Goal: Information Seeking & Learning: Learn about a topic

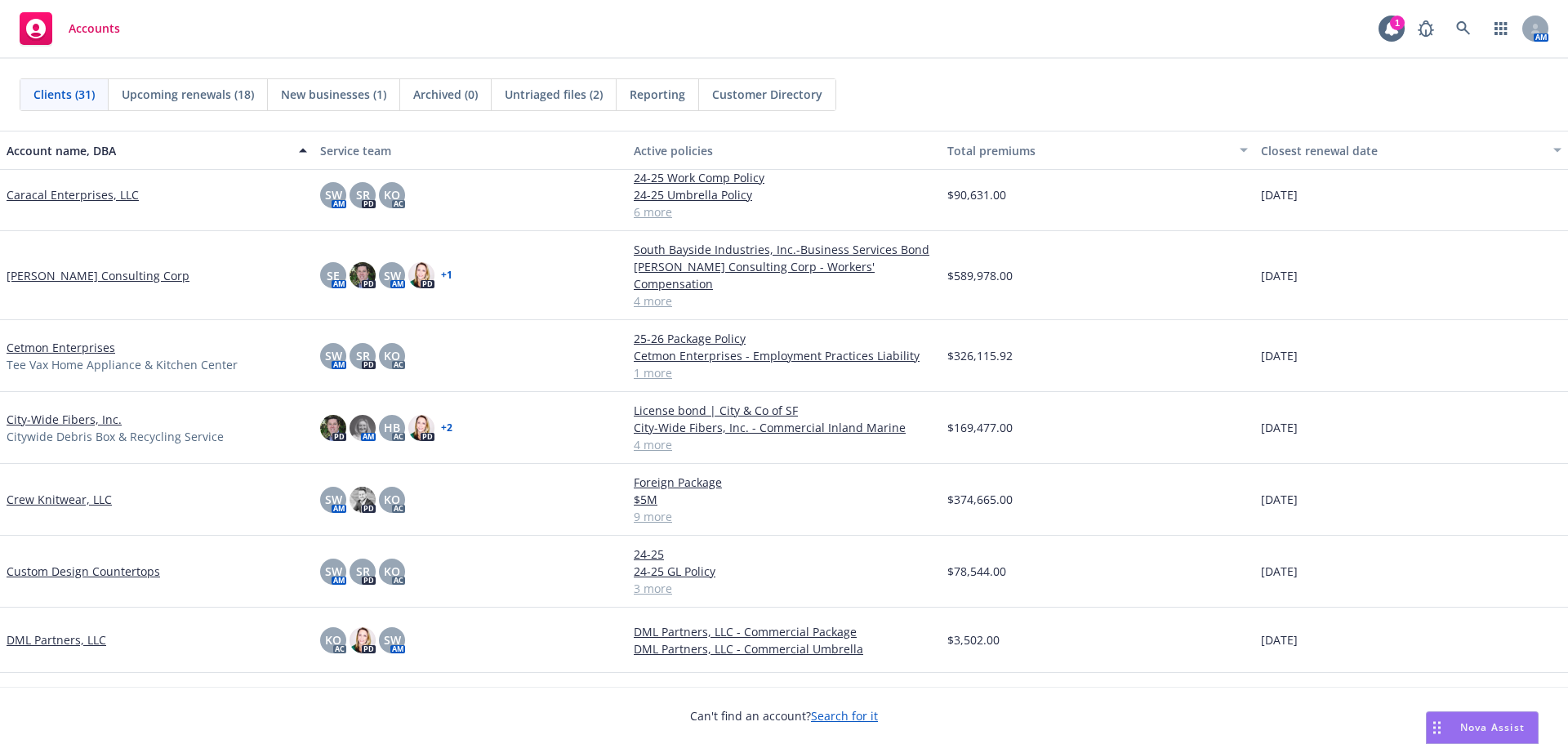
scroll to position [408, 0]
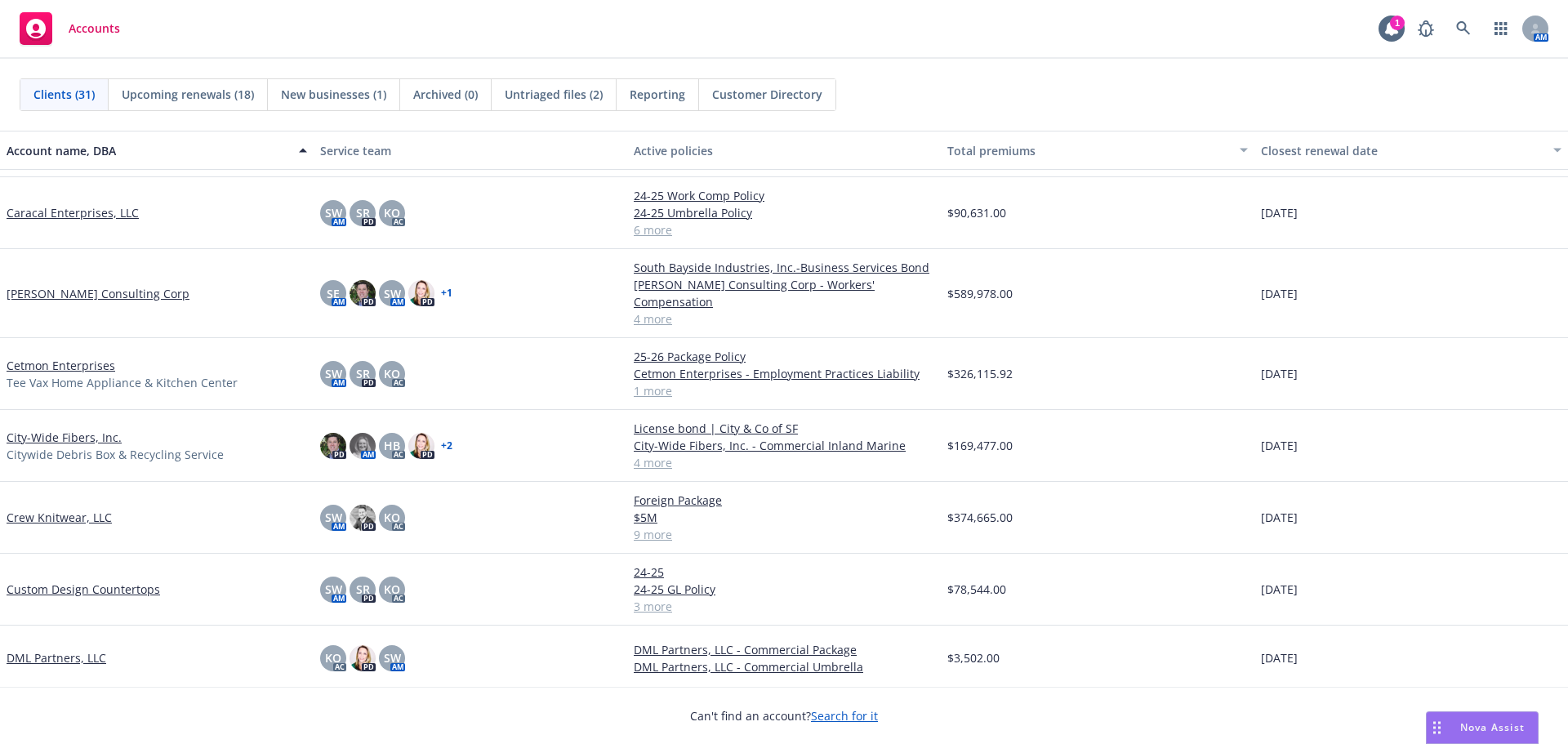
click at [32, 357] on link "Cetmon Enterprises" at bounding box center [60, 365] width 109 height 17
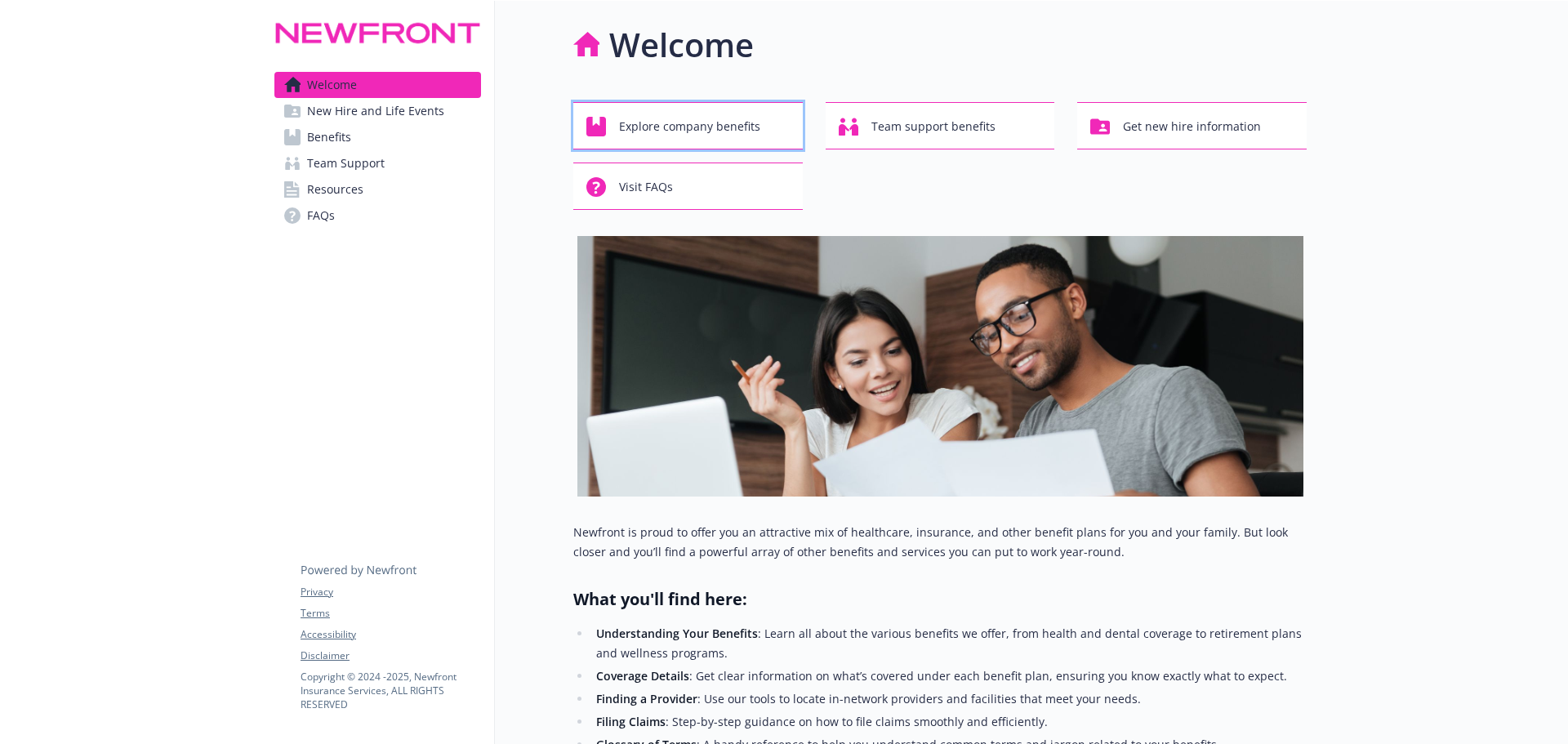
click at [660, 119] on span "Explore company benefits" at bounding box center [690, 126] width 141 height 31
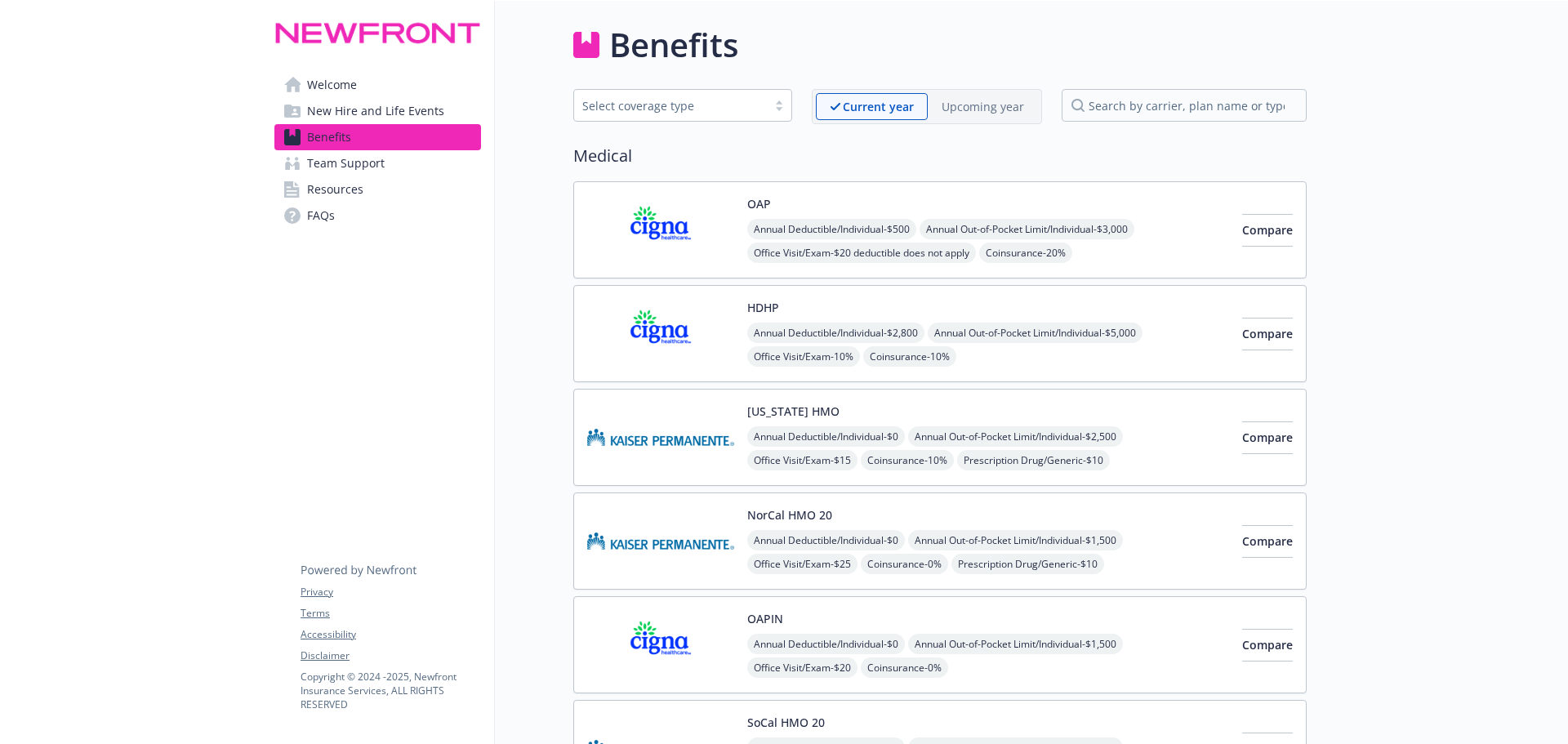
click at [320, 225] on span "FAQs" at bounding box center [321, 215] width 28 height 26
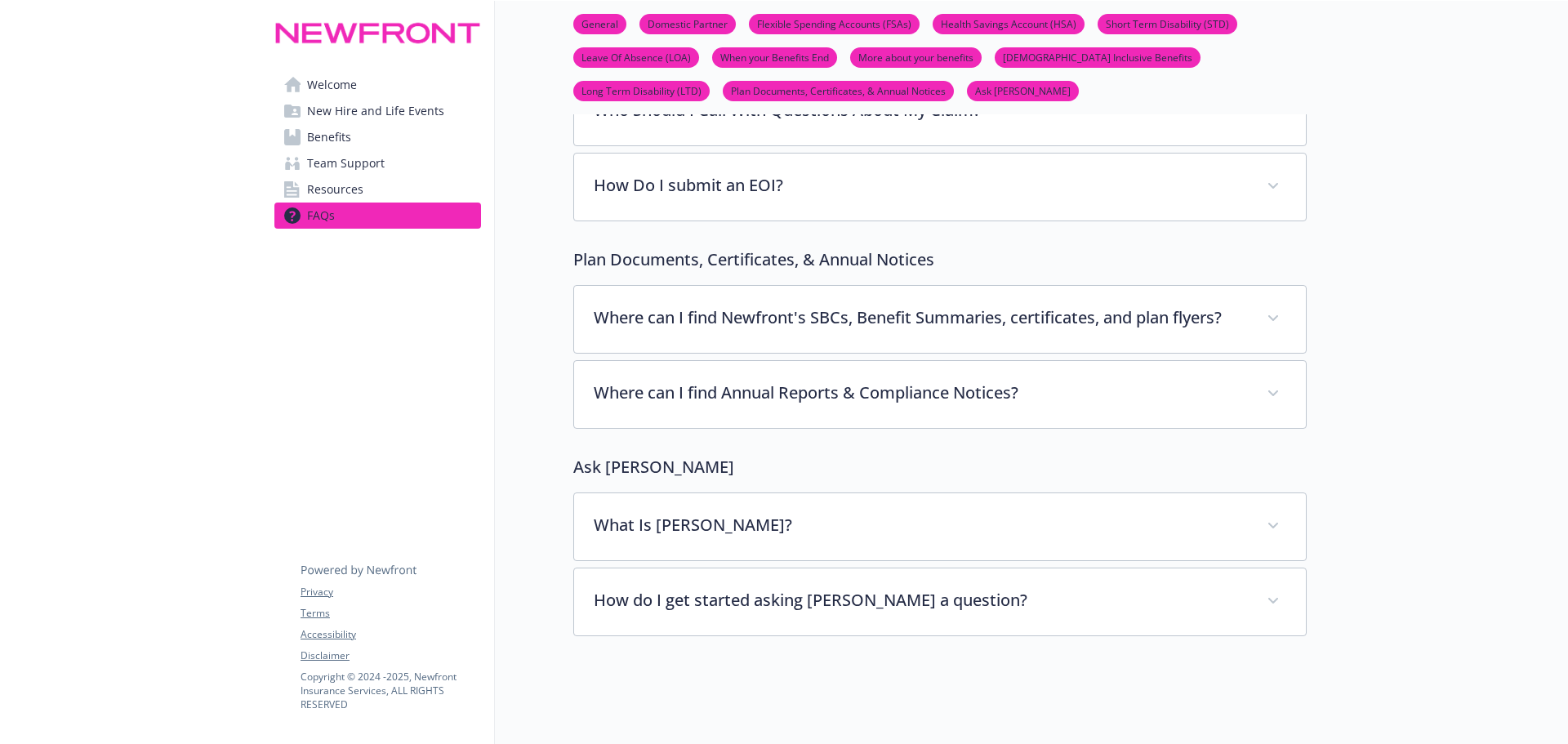
scroll to position [6197, 0]
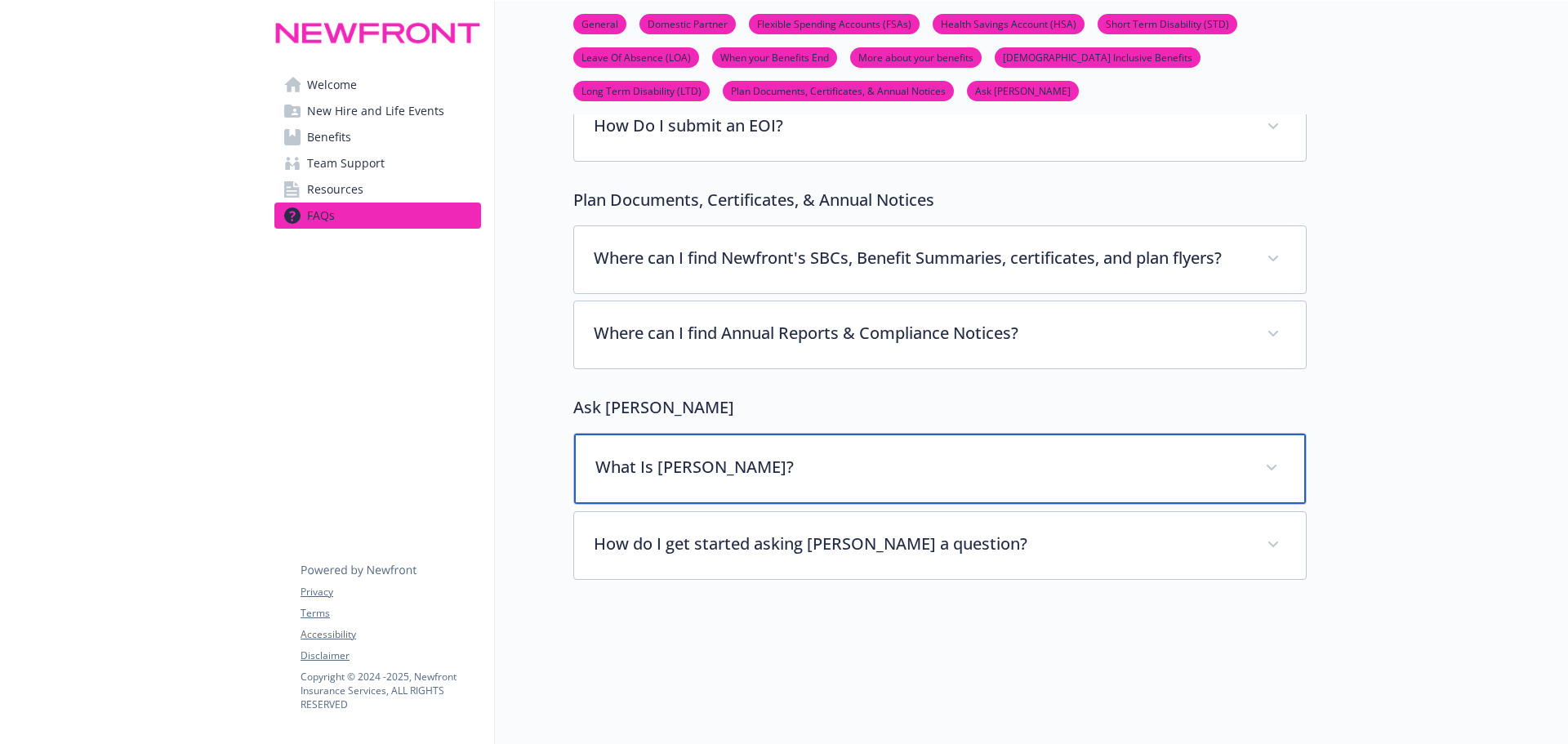
click at [1036, 455] on p "What Is Benji?" at bounding box center [920, 468] width 650 height 24
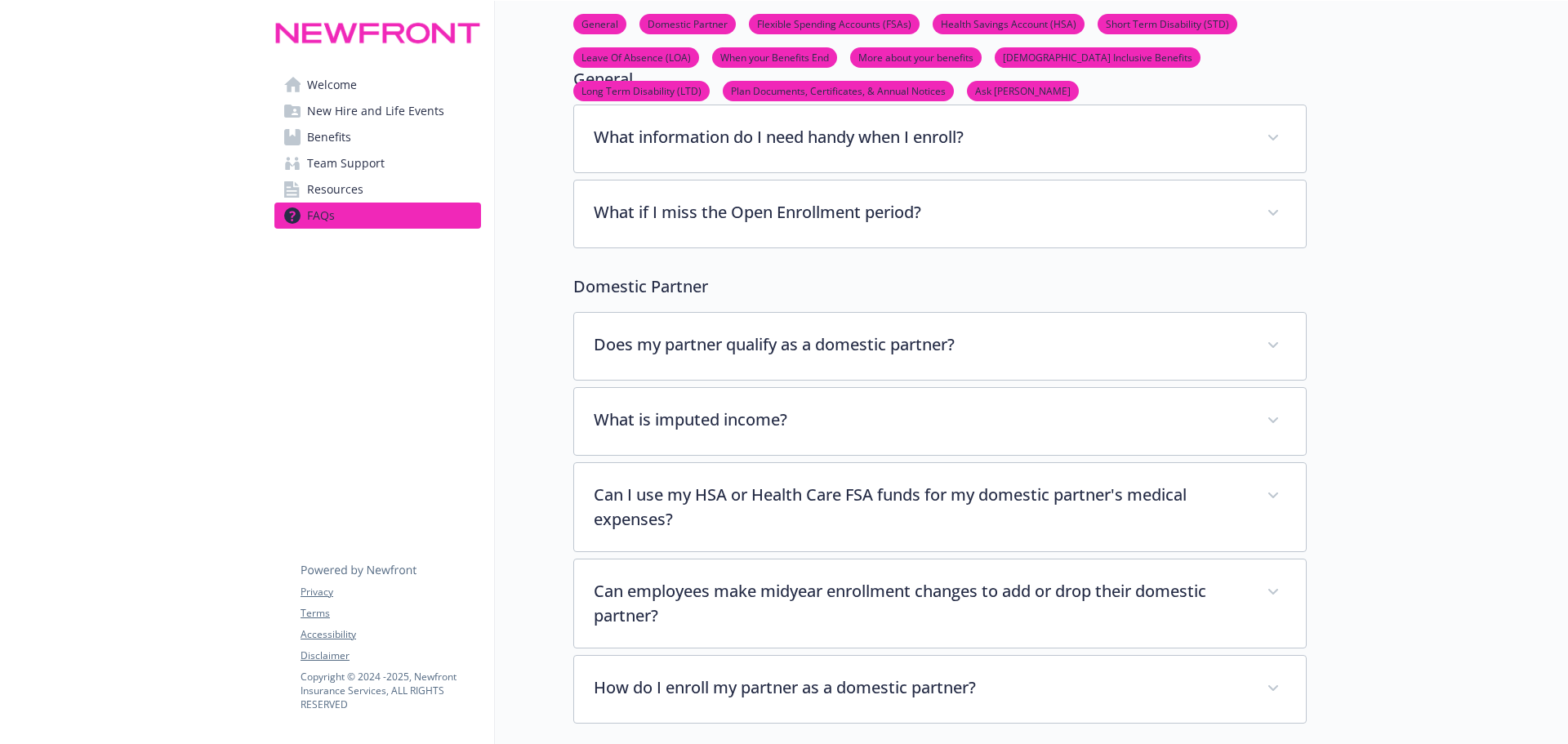
scroll to position [0, 0]
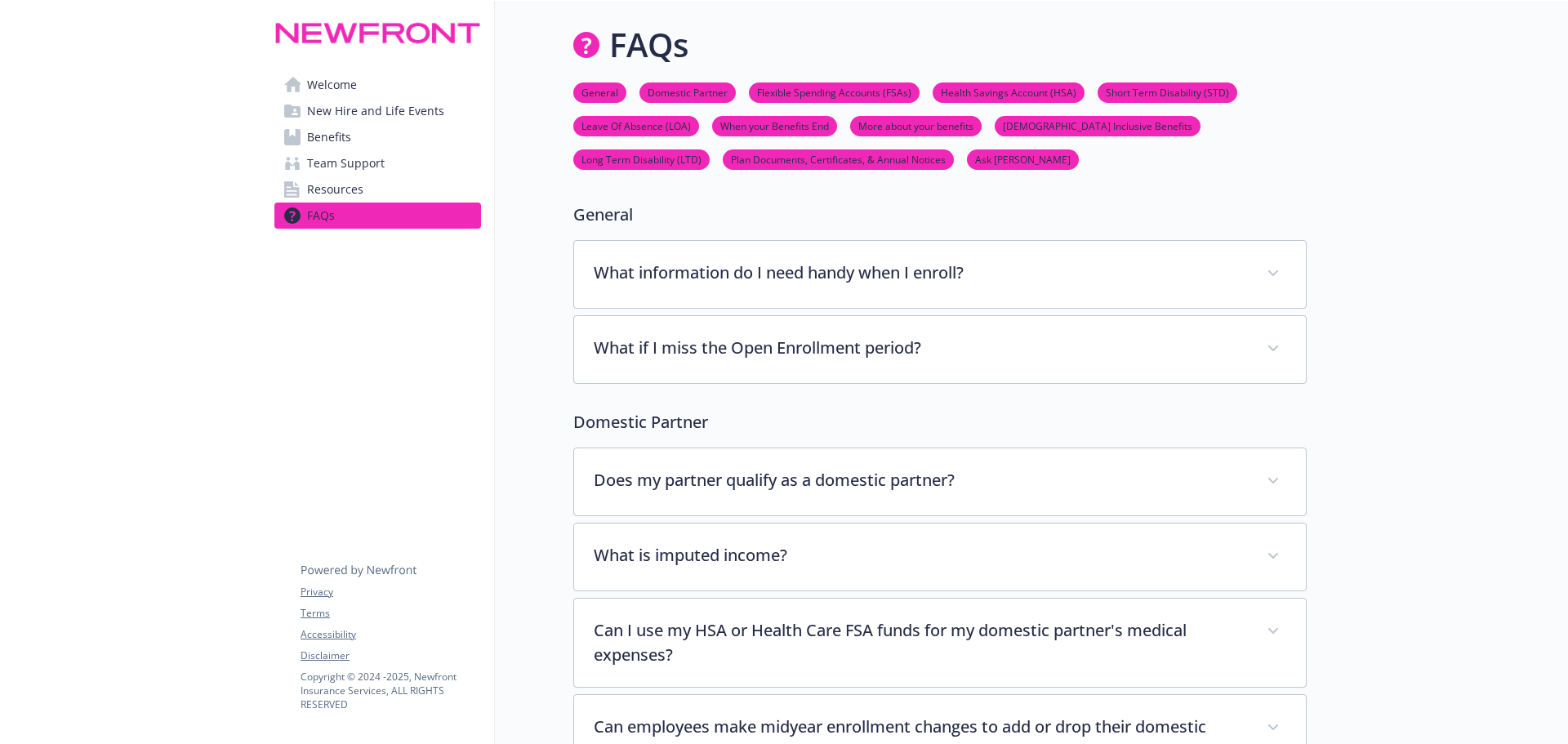
click at [313, 140] on span "Benefits" at bounding box center [329, 137] width 44 height 26
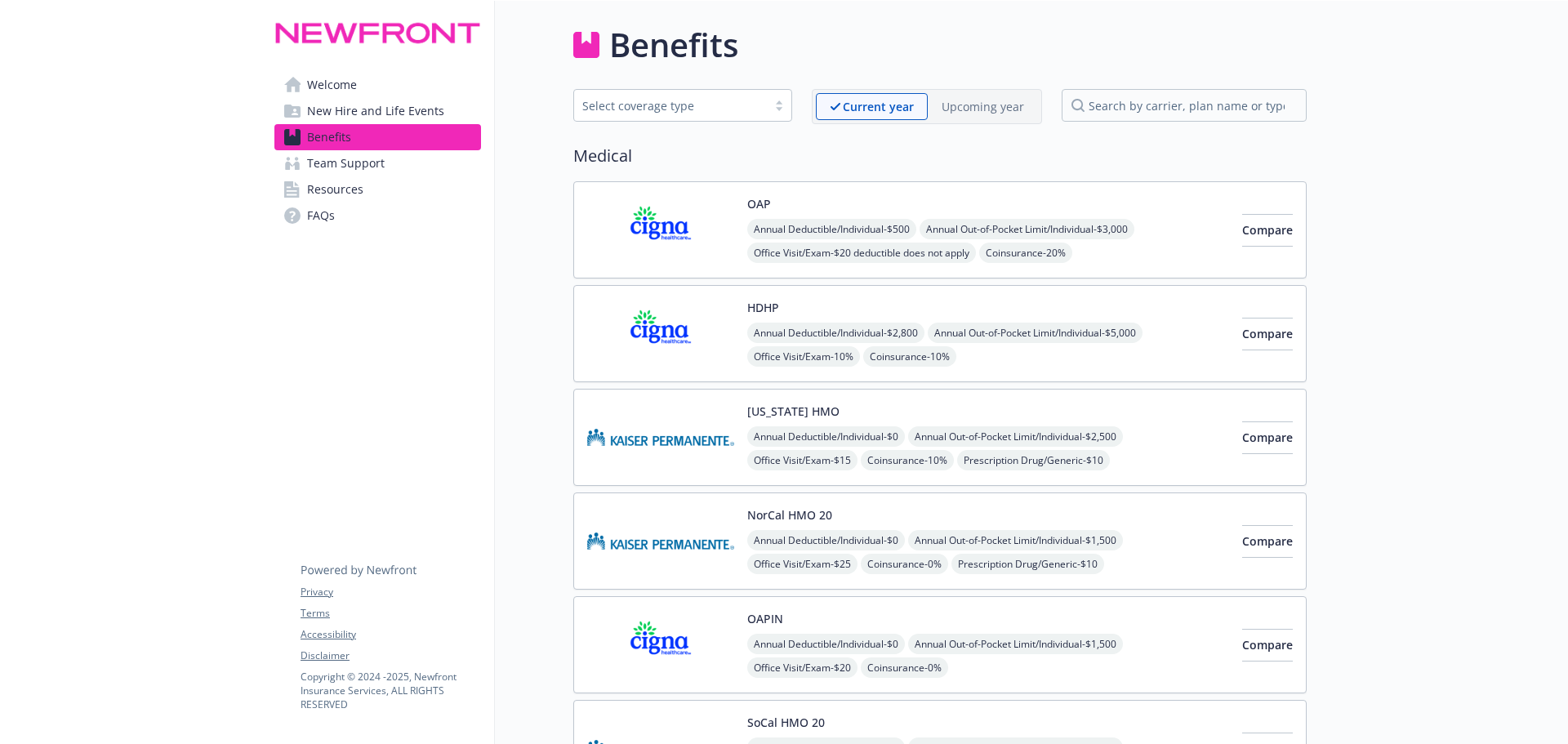
click at [698, 211] on img at bounding box center [660, 230] width 147 height 70
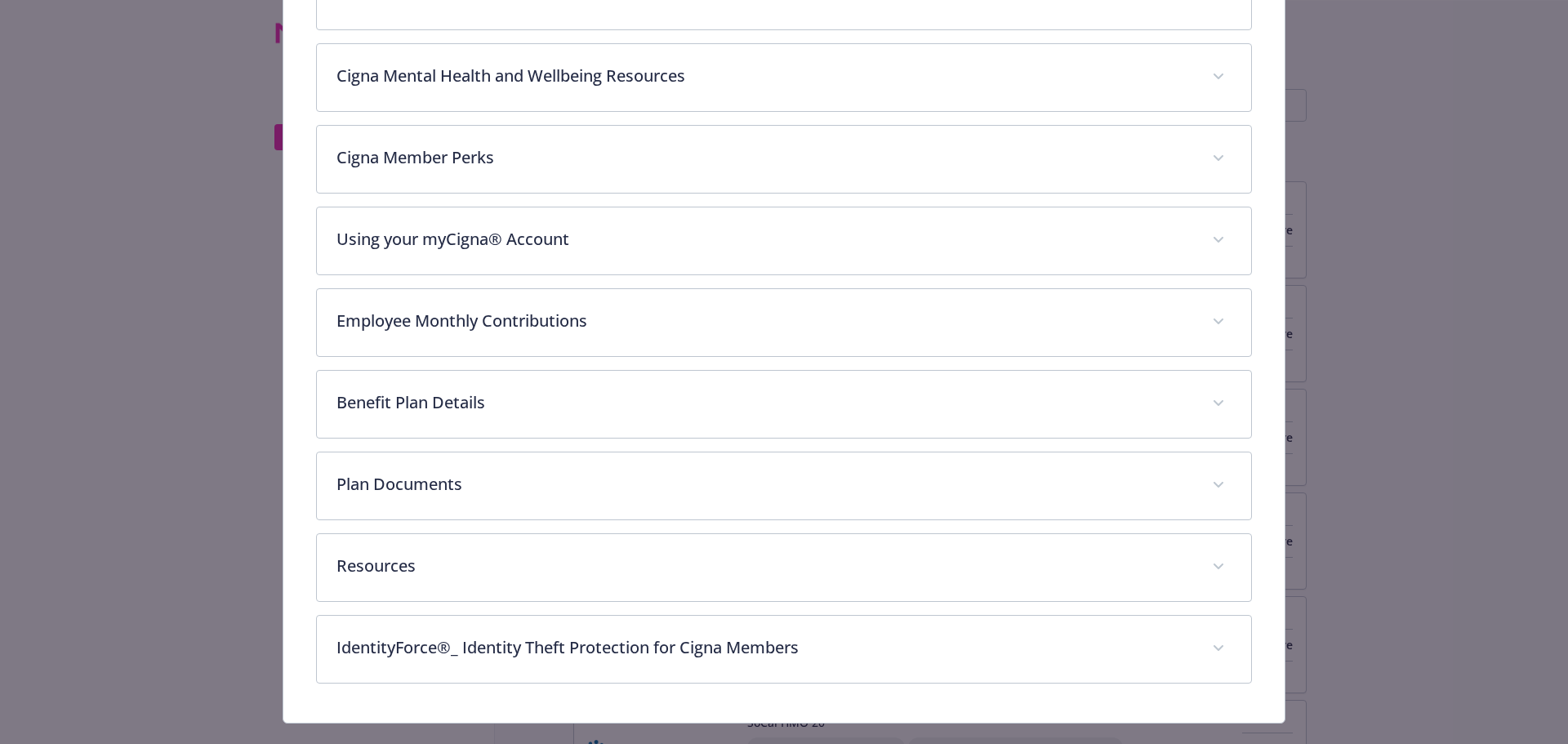
scroll to position [509, 0]
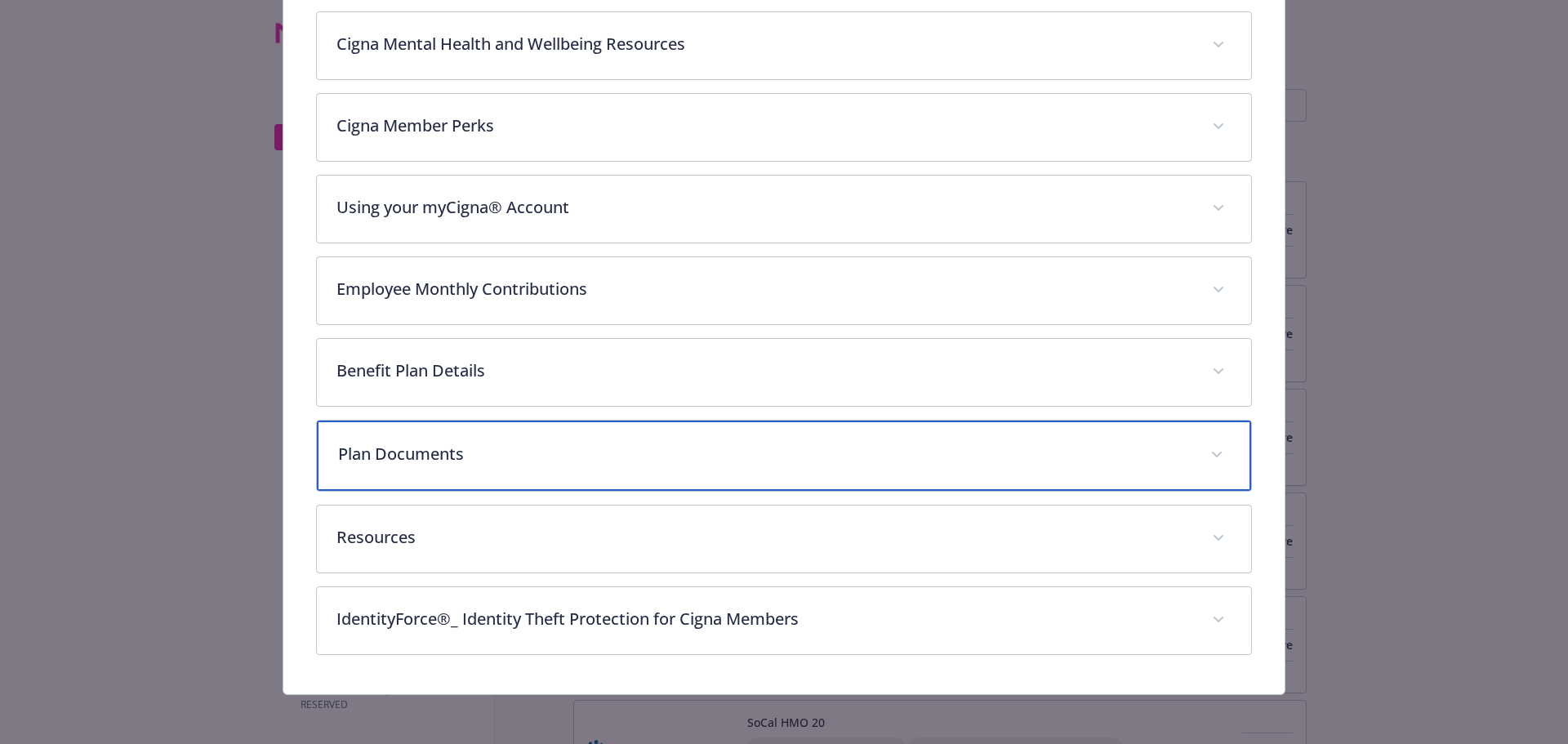
click at [530, 455] on p "Plan Documents" at bounding box center [765, 454] width 854 height 24
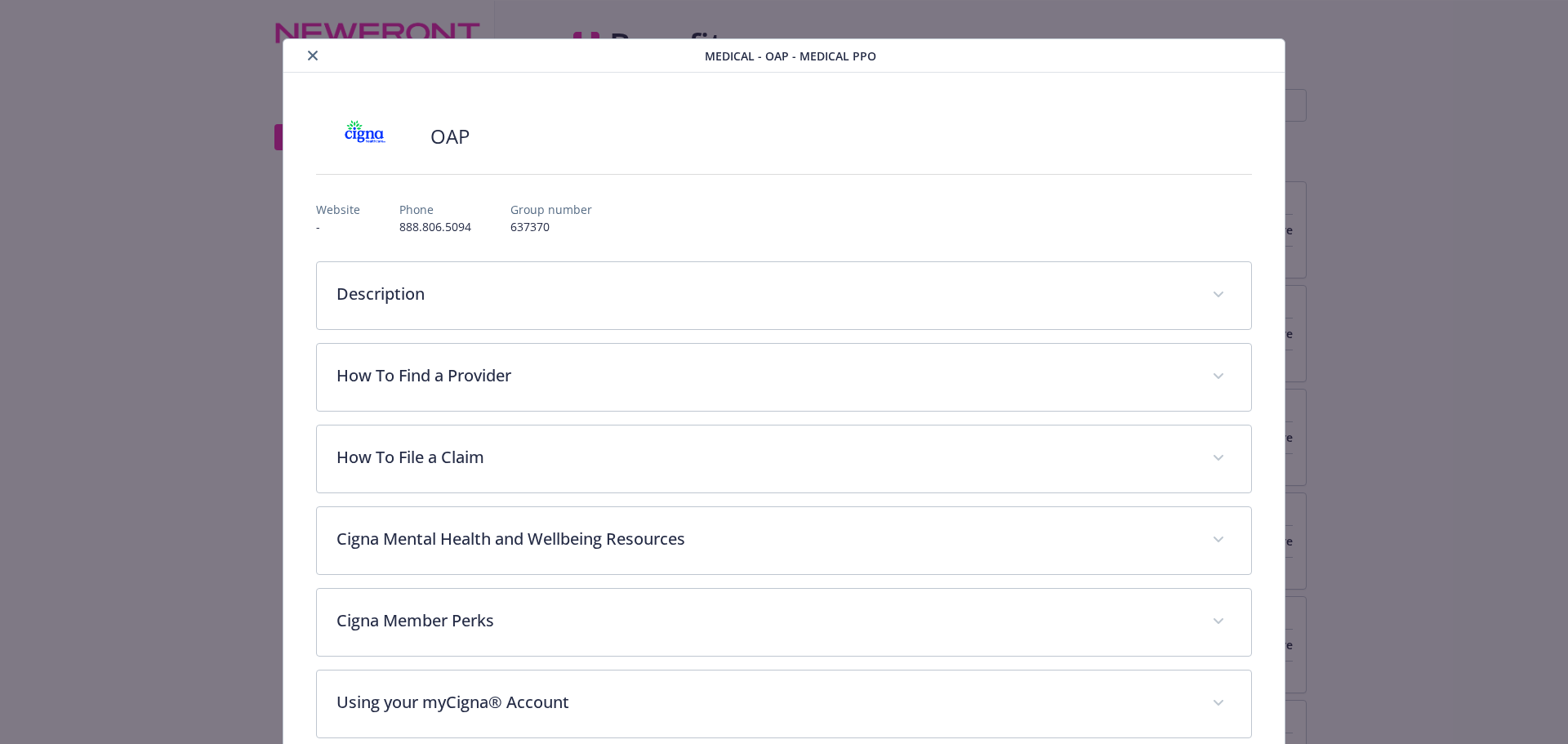
scroll to position [0, 0]
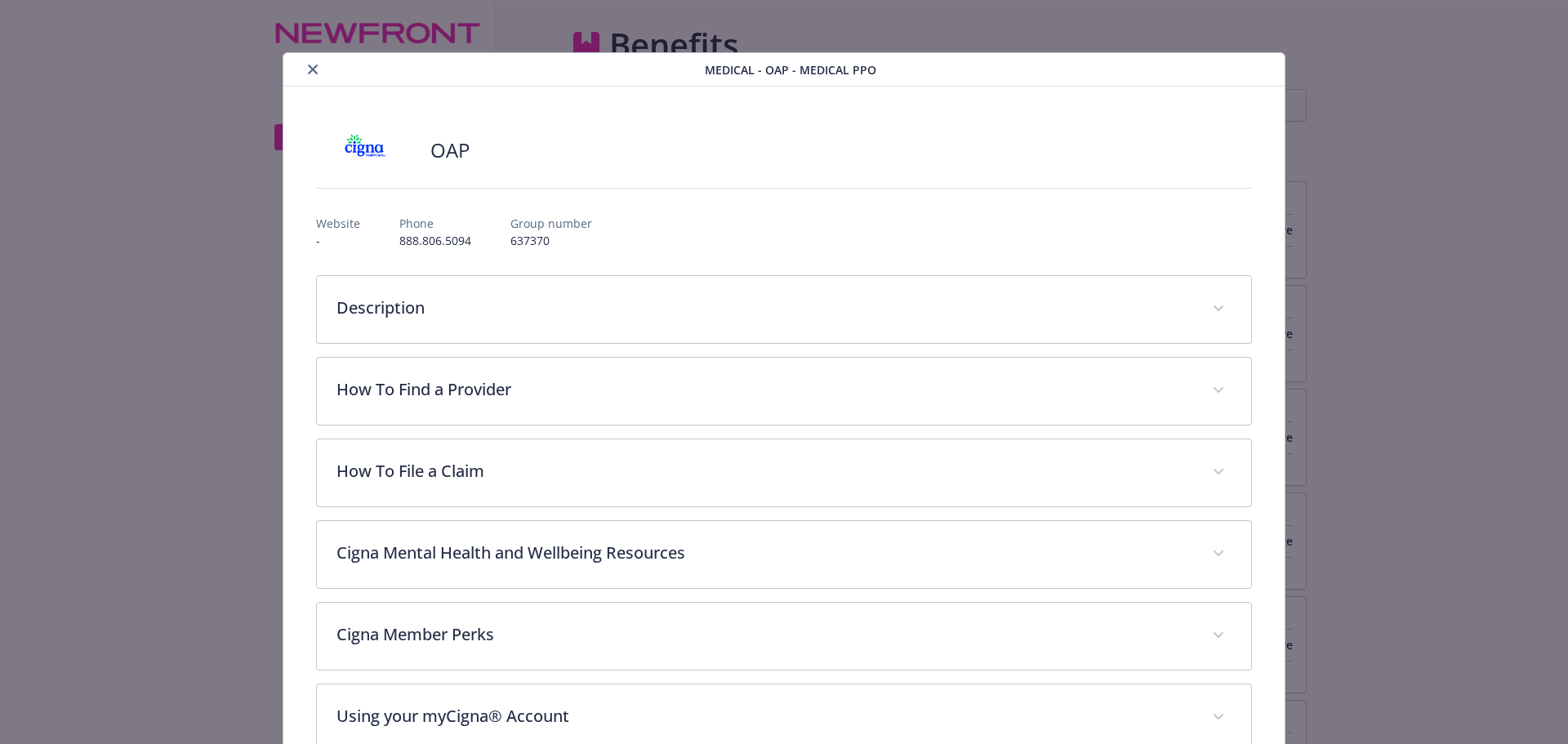
click at [303, 75] on button "close" at bounding box center [312, 69] width 19 height 19
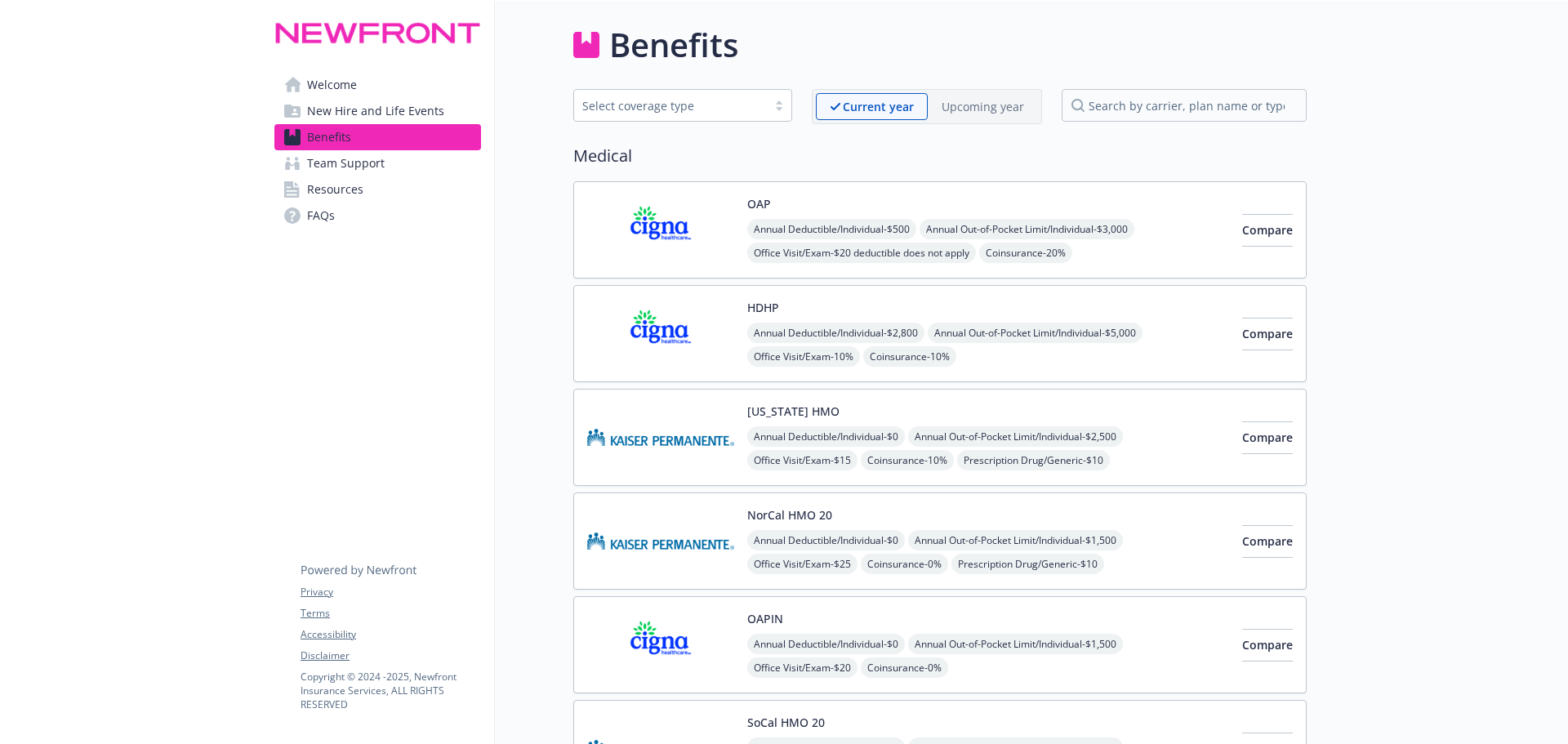
click at [358, 94] on link "Welcome" at bounding box center [378, 85] width 207 height 26
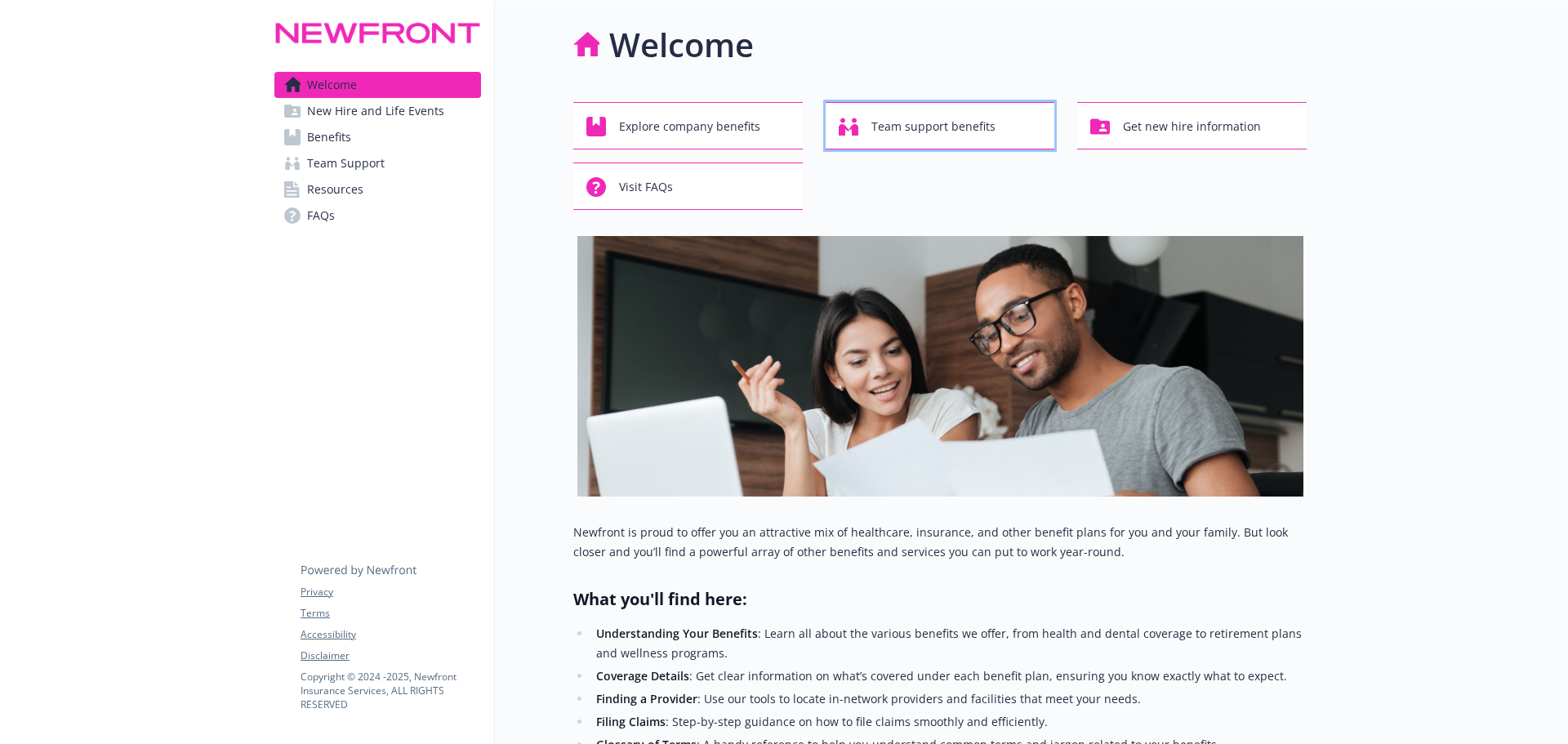
click at [935, 126] on span "Team support benefits" at bounding box center [933, 126] width 124 height 31
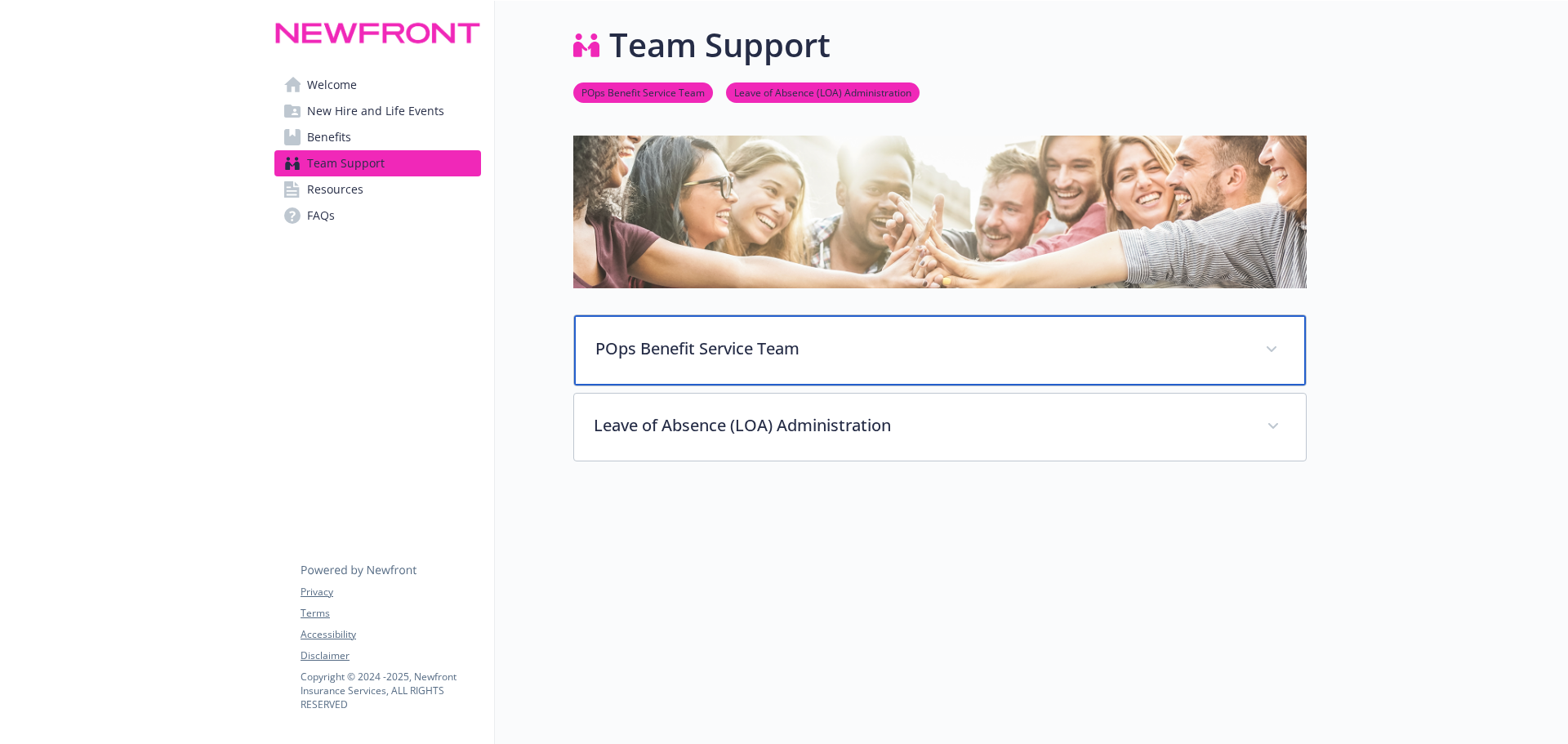
click at [958, 339] on p "POps Benefit Service Team" at bounding box center [920, 349] width 650 height 24
